Goal: Task Accomplishment & Management: Manage account settings

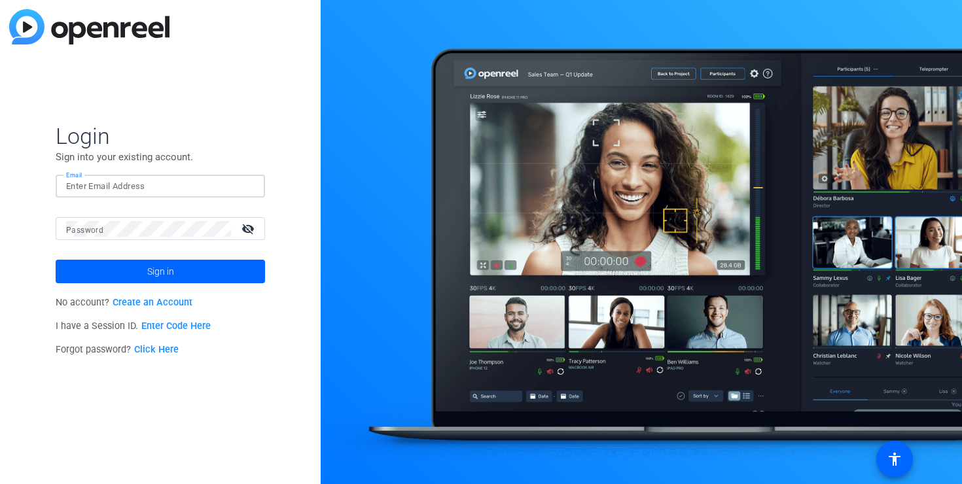
click at [141, 186] on input "Email" at bounding box center [160, 187] width 188 height 16
click at [56, 260] on button "Sign in" at bounding box center [160, 272] width 209 height 24
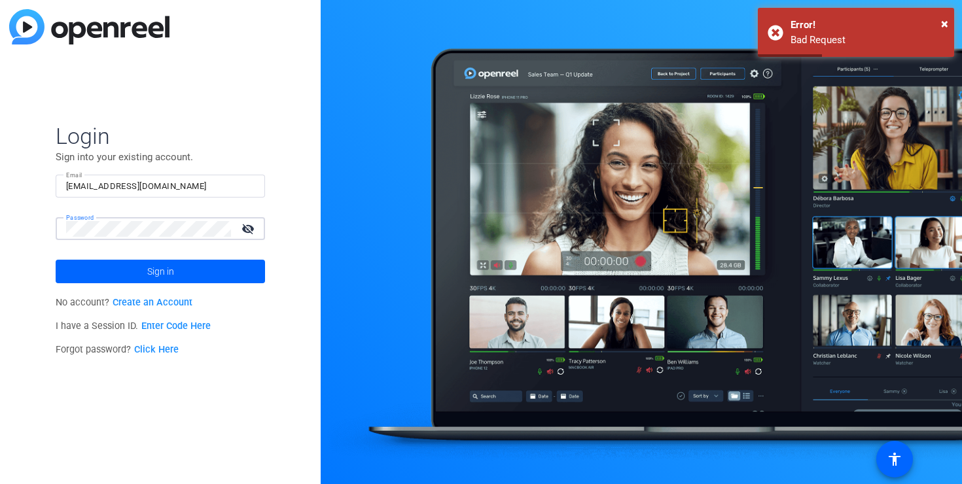
click at [56, 260] on button "Sign in" at bounding box center [160, 272] width 209 height 24
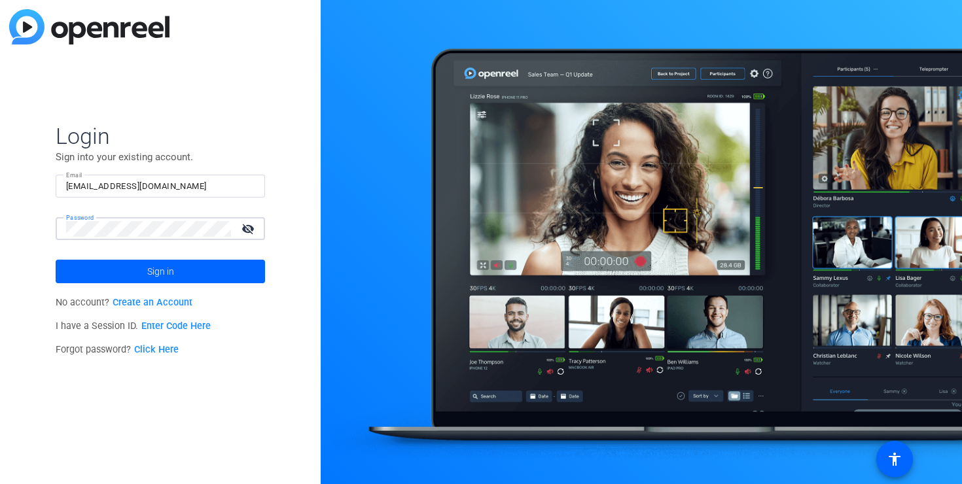
click at [29, 222] on div "Login Sign into your existing account. Email [EMAIL_ADDRESS][DOMAIN_NAME] Passw…" at bounding box center [160, 242] width 321 height 484
click at [255, 228] on mat-icon "visibility_off" at bounding box center [249, 228] width 31 height 19
click at [56, 260] on button "Sign in" at bounding box center [160, 272] width 209 height 24
click at [185, 181] on input "[EMAIL_ADDRESS][DOMAIN_NAME]" at bounding box center [160, 187] width 188 height 16
drag, startPoint x: 175, startPoint y: 183, endPoint x: 62, endPoint y: 169, distance: 114.7
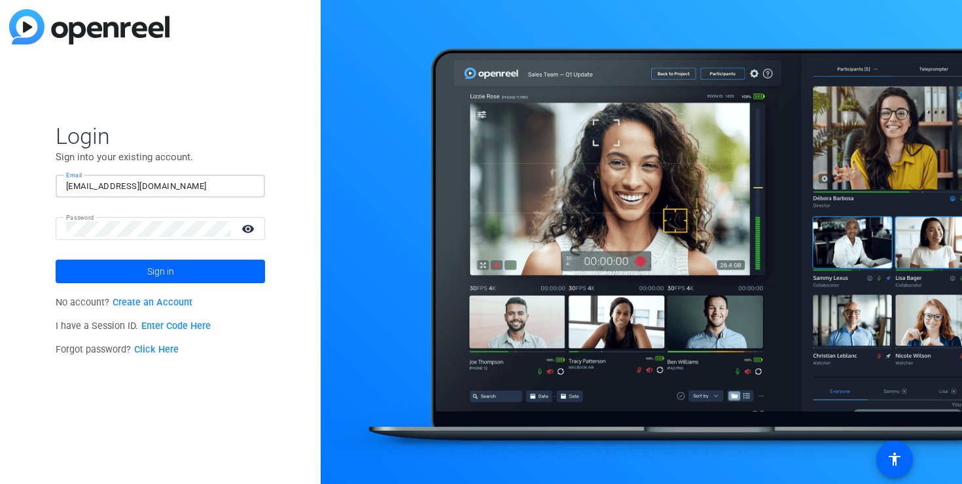
click at [63, 169] on form "Login Sign into your existing account. Email [EMAIL_ADDRESS][DOMAIN_NAME] Passw…" at bounding box center [160, 202] width 209 height 161
click at [174, 277] on span at bounding box center [160, 271] width 209 height 31
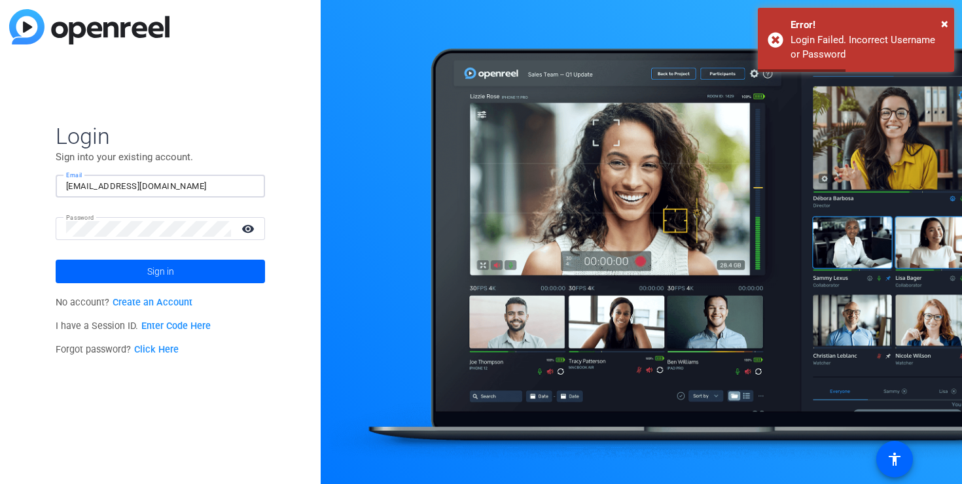
drag, startPoint x: 213, startPoint y: 183, endPoint x: 105, endPoint y: 179, distance: 108.0
click at [105, 179] on input "[EMAIL_ADDRESS][DOMAIN_NAME]" at bounding box center [160, 187] width 188 height 16
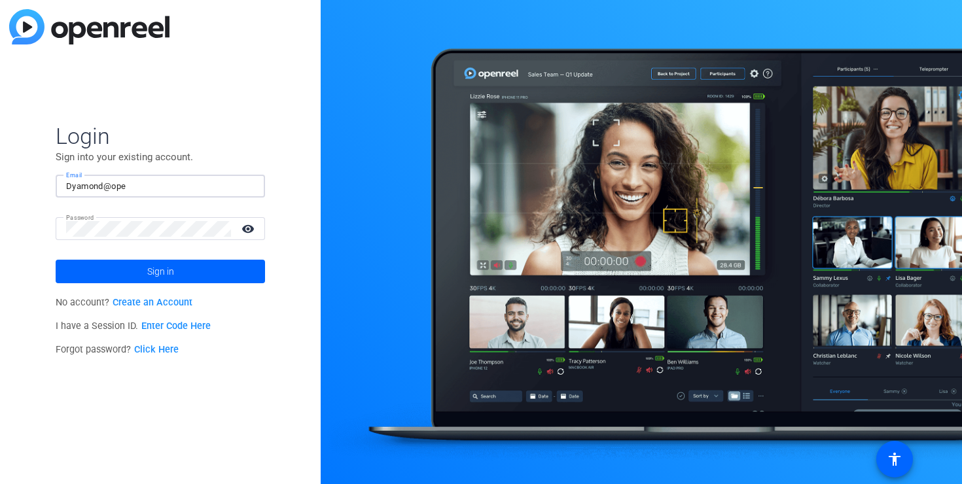
type input "[EMAIL_ADDRESS][DOMAIN_NAME]"
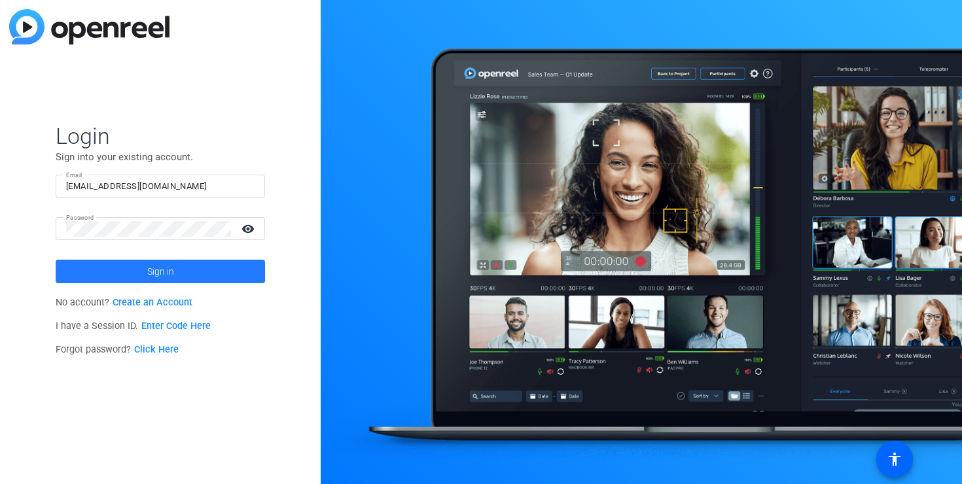
click at [170, 266] on span "Sign in" at bounding box center [160, 271] width 27 height 33
